Goal: Find specific page/section: Find specific page/section

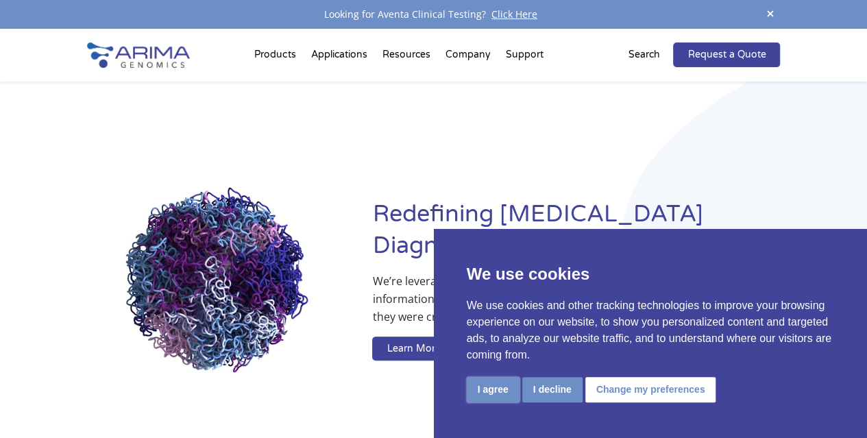
click at [491, 390] on button "I agree" at bounding box center [493, 389] width 53 height 25
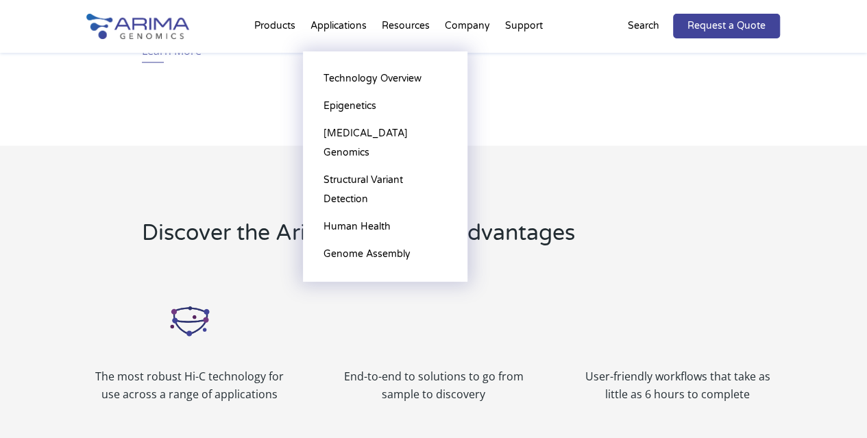
scroll to position [1307, 0]
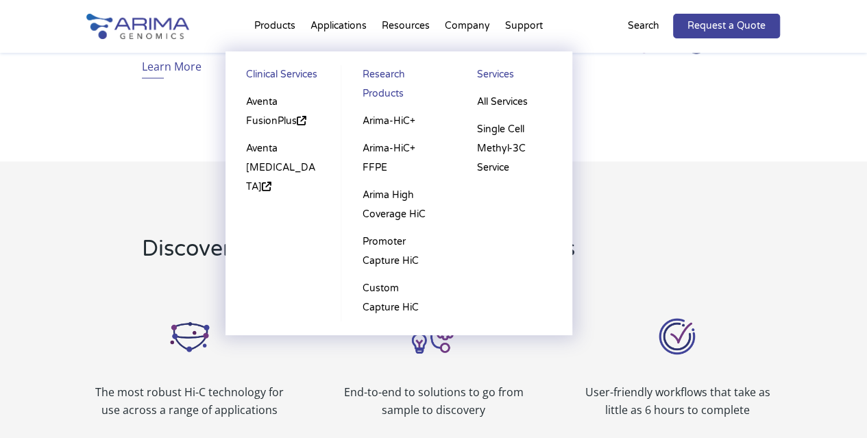
click at [282, 28] on li "Products Clinical Services Aventa FusionPlus Aventa [MEDICAL_DATA] Research Pro…" at bounding box center [275, 28] width 56 height 47
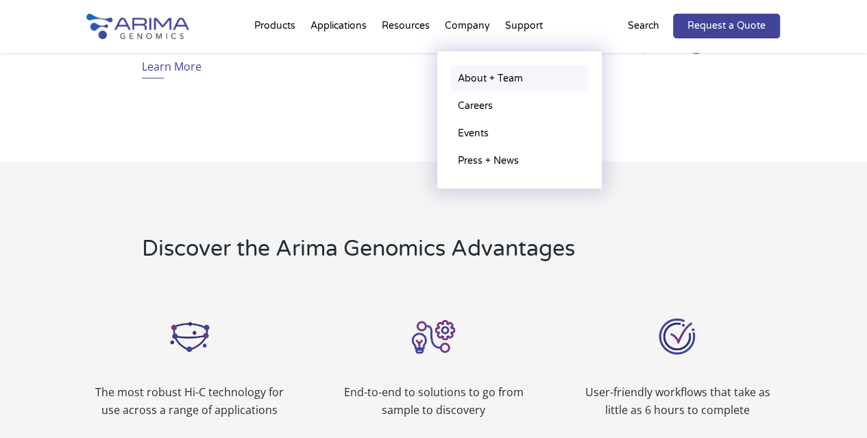
click at [474, 80] on link "About + Team" at bounding box center [519, 78] width 137 height 27
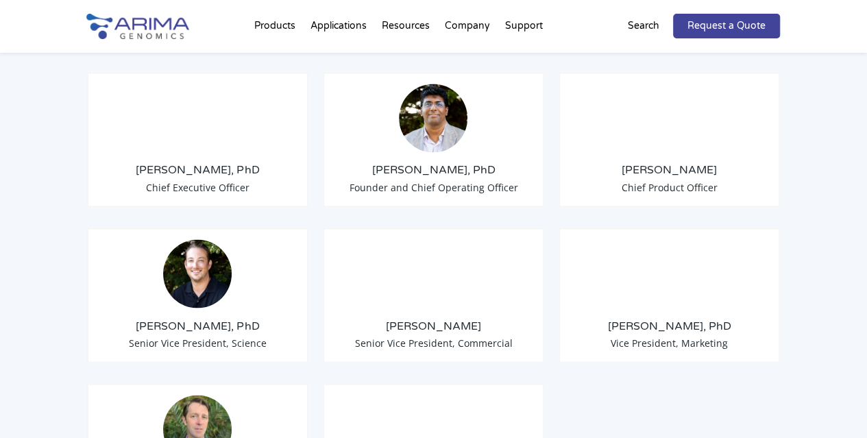
scroll to position [1121, 0]
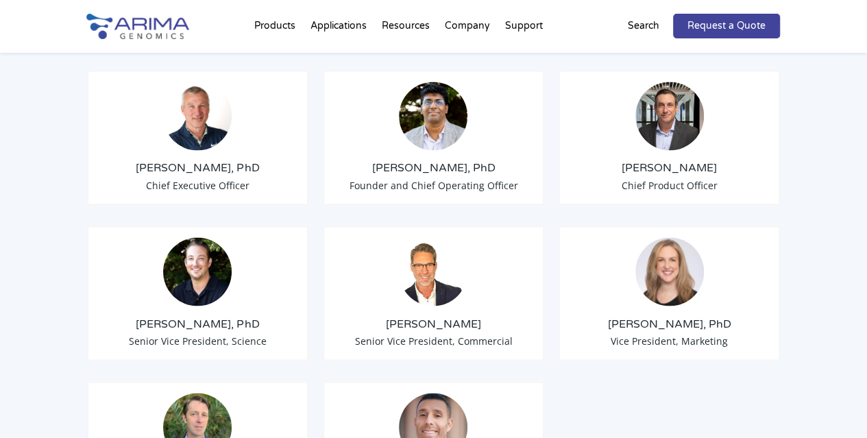
click at [579, 302] on div "[PERSON_NAME], PhD Vice President, Marketing" at bounding box center [670, 293] width 222 height 135
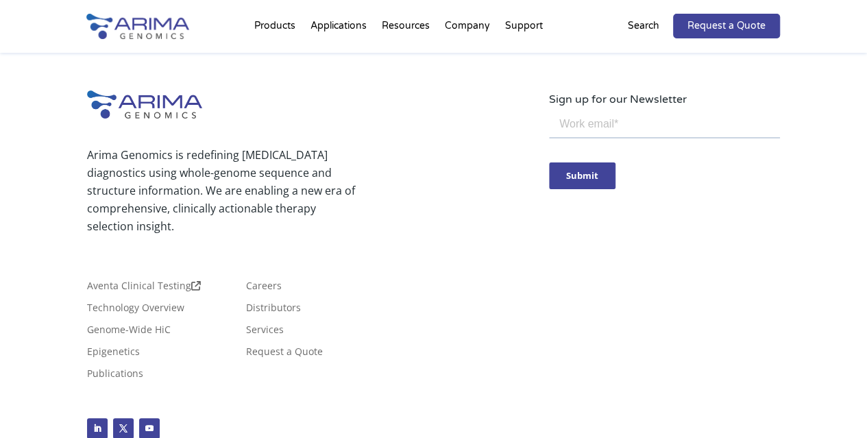
scroll to position [2564, 0]
